Goal: Find specific page/section: Find specific page/section

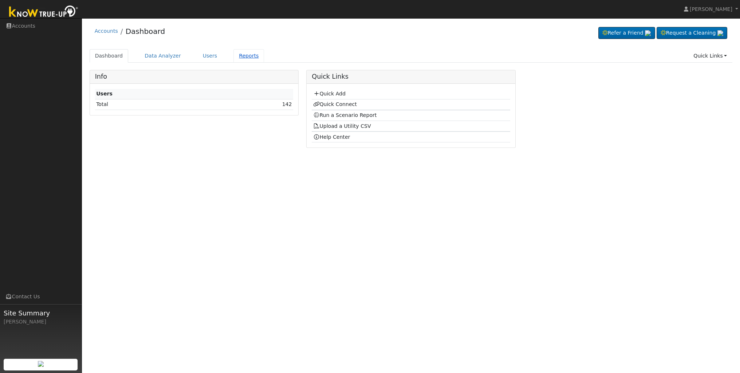
click at [245, 58] on link "Reports" at bounding box center [248, 55] width 31 height 13
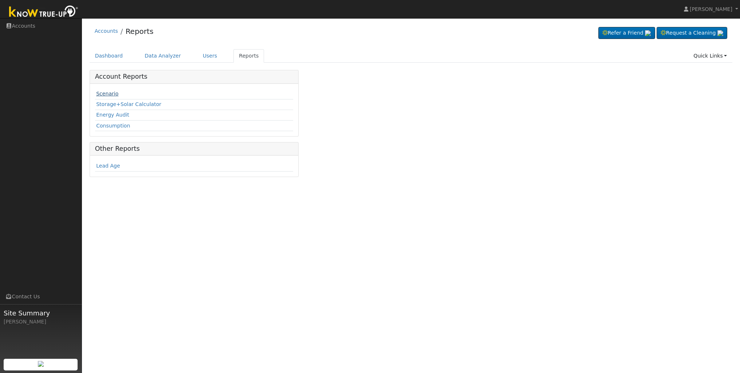
click at [110, 93] on link "Scenario" at bounding box center [107, 94] width 22 height 6
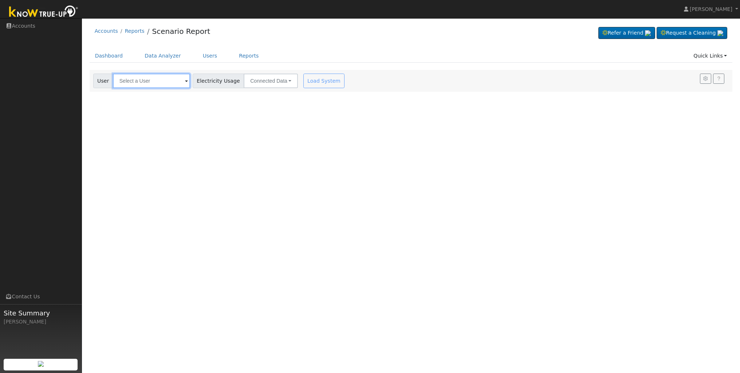
click at [162, 81] on input "text" at bounding box center [151, 81] width 77 height 15
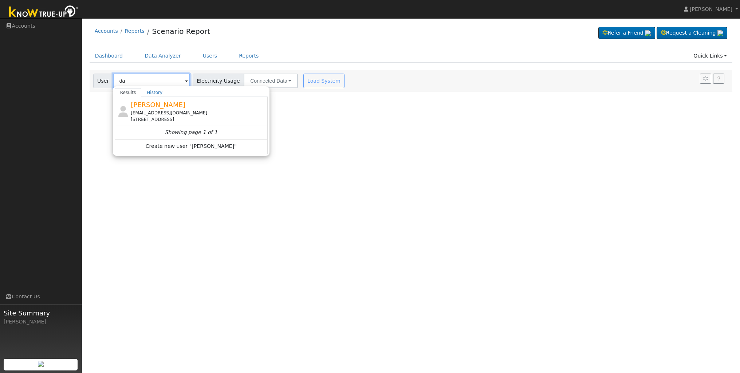
type input "d"
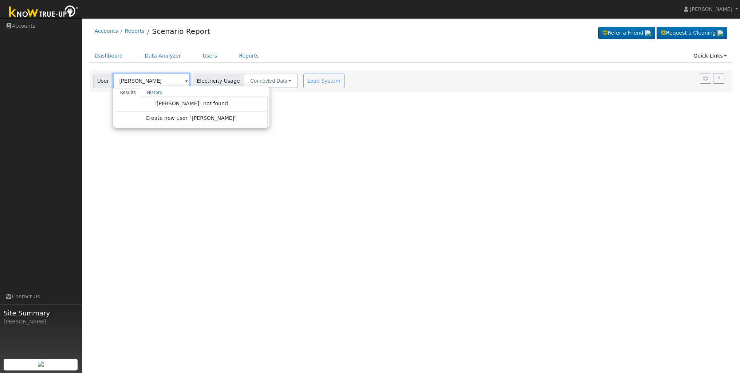
click at [161, 82] on input "[PERSON_NAME]" at bounding box center [151, 81] width 77 height 15
type input "a"
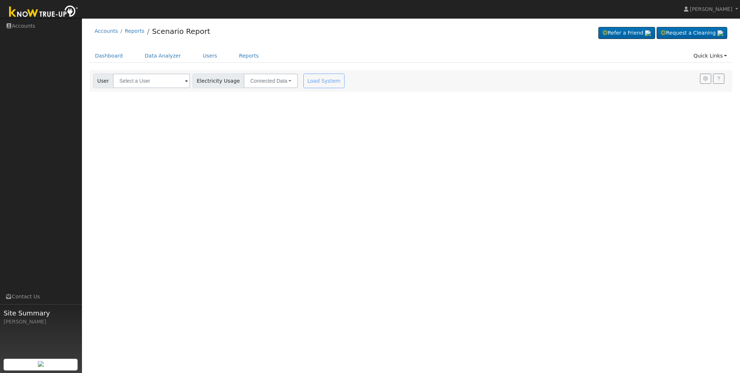
click at [200, 178] on div "User Profile First name Last name Email Email Notifications No Emails No Emails…" at bounding box center [411, 195] width 658 height 355
